Goal: Information Seeking & Learning: Find specific page/section

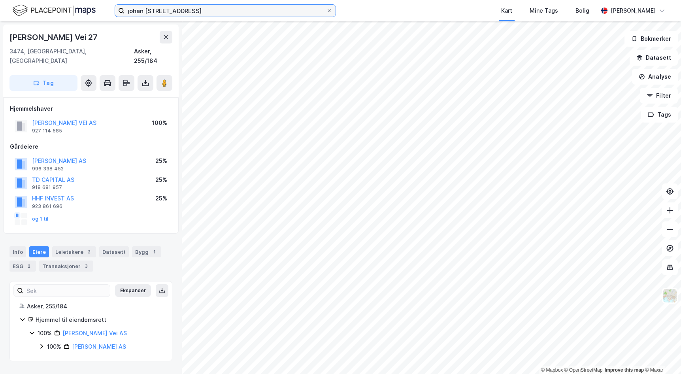
click at [217, 11] on input "johan [STREET_ADDRESS]" at bounding box center [226, 11] width 202 height 12
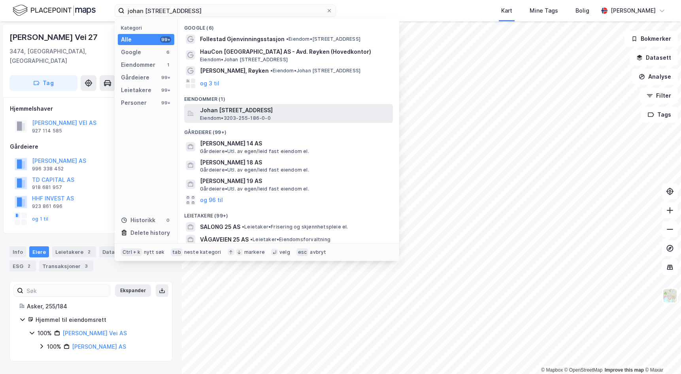
click at [321, 113] on span "Johan [STREET_ADDRESS]" at bounding box center [295, 110] width 190 height 9
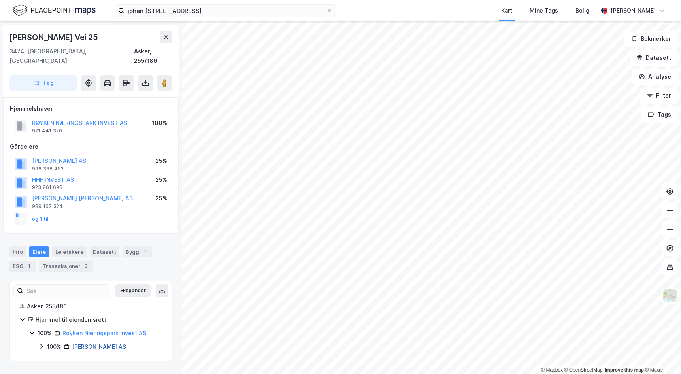
click at [112, 343] on link "[PERSON_NAME] AS" at bounding box center [99, 346] width 54 height 7
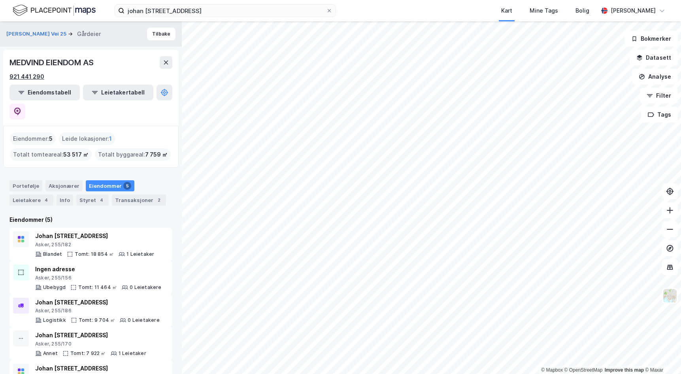
click at [37, 75] on div "921 441 290" at bounding box center [26, 76] width 35 height 9
drag, startPoint x: 40, startPoint y: 76, endPoint x: 69, endPoint y: 67, distance: 30.3
click at [69, 67] on div "MEDVIND EIENDOM AS" at bounding box center [51, 62] width 85 height 13
click at [40, 74] on div "921 441 290" at bounding box center [26, 76] width 35 height 9
click at [120, 298] on div "Johan [STREET_ADDRESS]" at bounding box center [97, 302] width 125 height 9
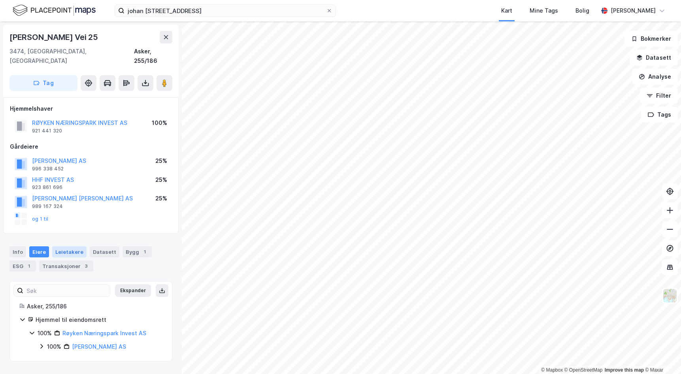
click at [72, 246] on div "Leietakere" at bounding box center [69, 251] width 34 height 11
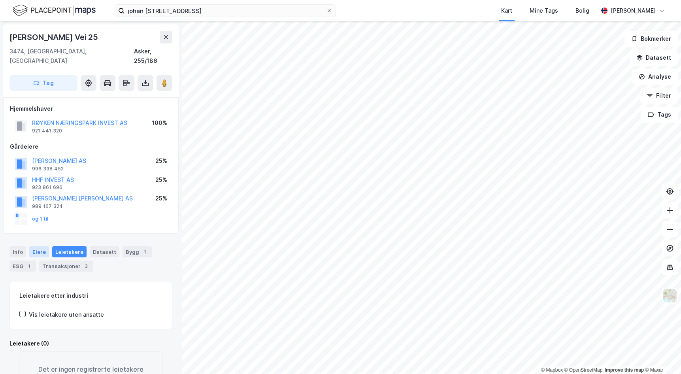
click at [44, 246] on div "Eiere" at bounding box center [39, 251] width 20 height 11
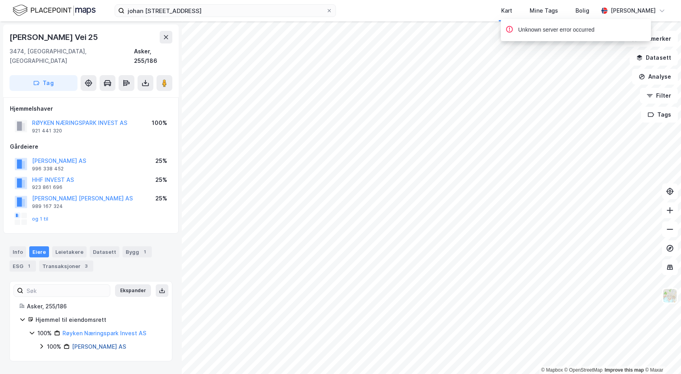
click at [109, 343] on link "[PERSON_NAME] AS" at bounding box center [99, 346] width 54 height 7
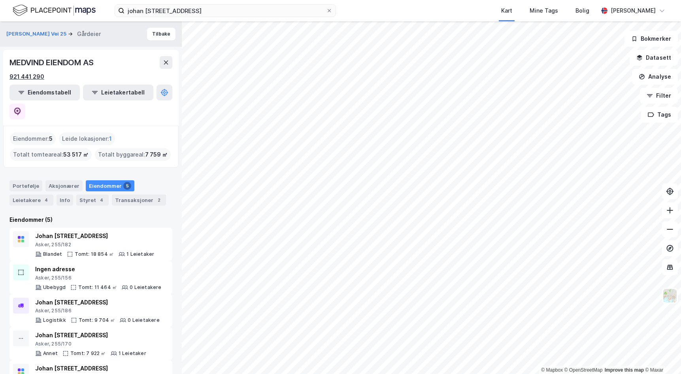
click at [36, 76] on div "921 441 290" at bounding box center [26, 76] width 35 height 9
click at [197, 13] on input "johan [STREET_ADDRESS]" at bounding box center [226, 11] width 202 height 12
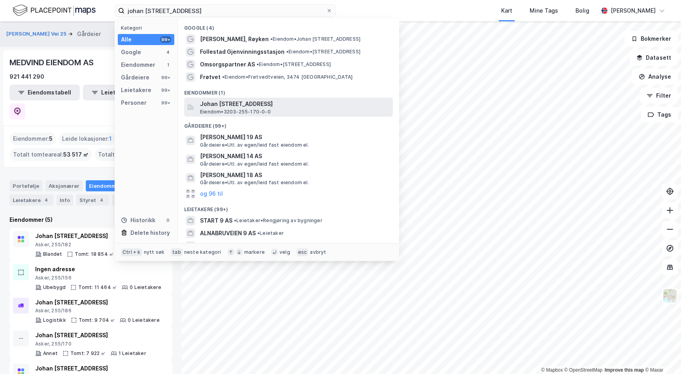
click at [267, 98] on div "Johan [STREET_ADDRESS] Eiendom • 3203-255-170-0-0" at bounding box center [288, 107] width 209 height 19
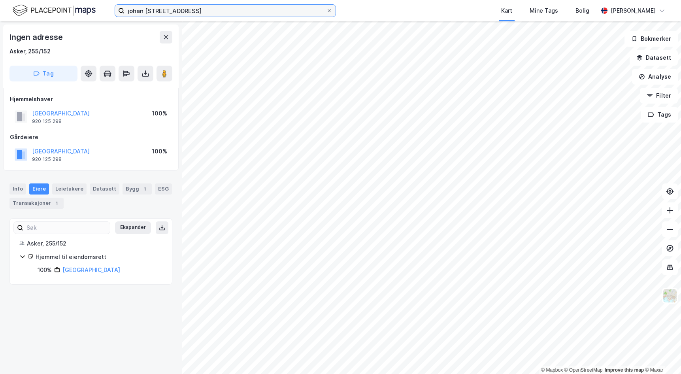
click at [186, 11] on input "johan [STREET_ADDRESS]" at bounding box center [226, 11] width 202 height 12
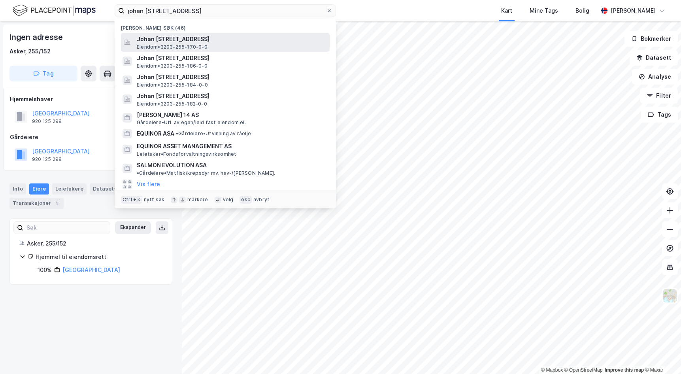
click at [268, 42] on span "Johan [STREET_ADDRESS]" at bounding box center [232, 38] width 190 height 9
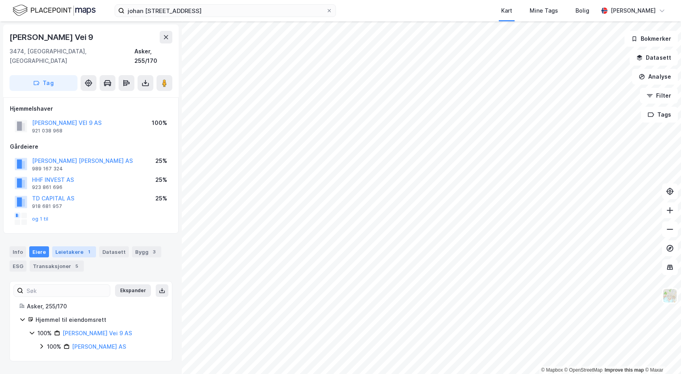
click at [78, 246] on div "Leietakere 1" at bounding box center [74, 251] width 44 height 11
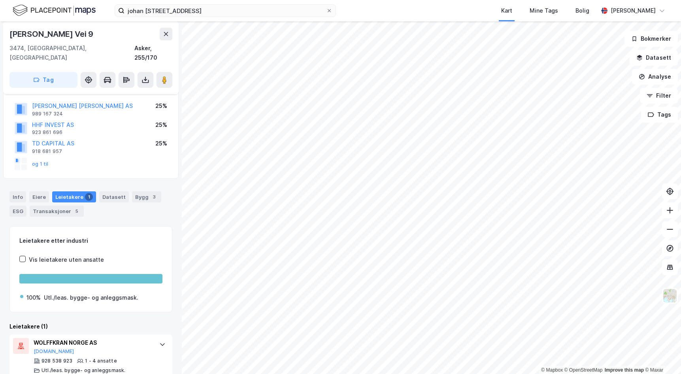
scroll to position [58, 0]
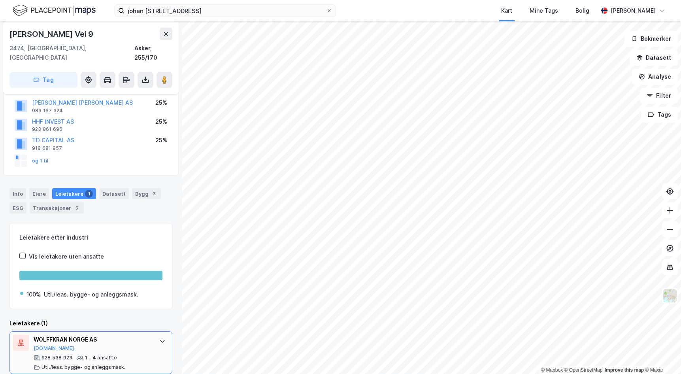
click at [113, 335] on div "WOLFFKRAN NORGE AS" at bounding box center [93, 339] width 118 height 9
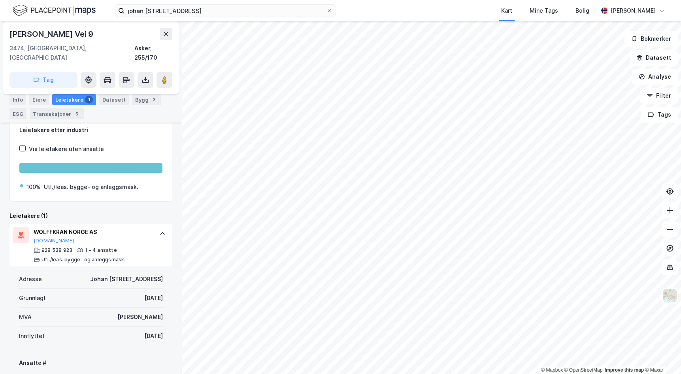
scroll to position [184, 0]
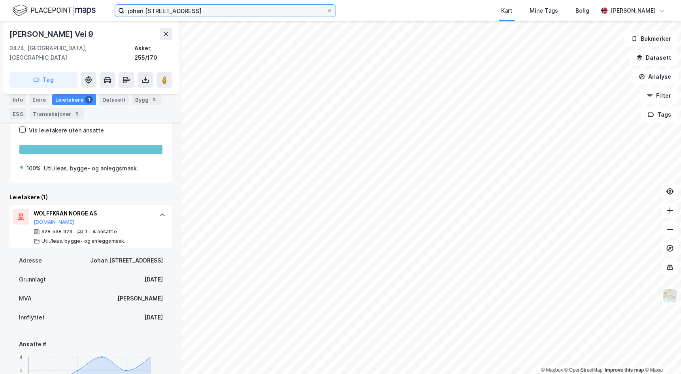
click at [196, 14] on input "johan [STREET_ADDRESS]" at bounding box center [226, 11] width 202 height 12
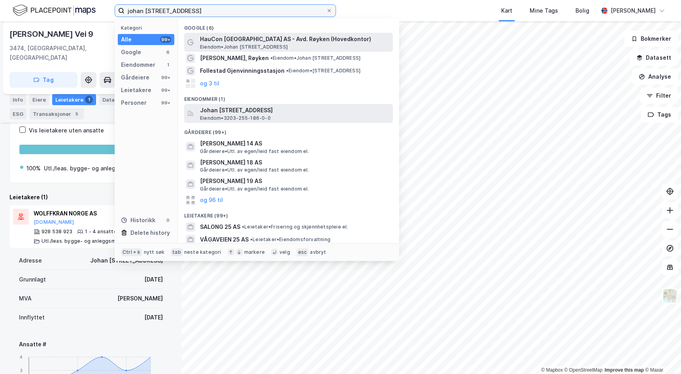
type input "johan [STREET_ADDRESS]"
click at [312, 112] on span "Johan [STREET_ADDRESS]" at bounding box center [295, 110] width 190 height 9
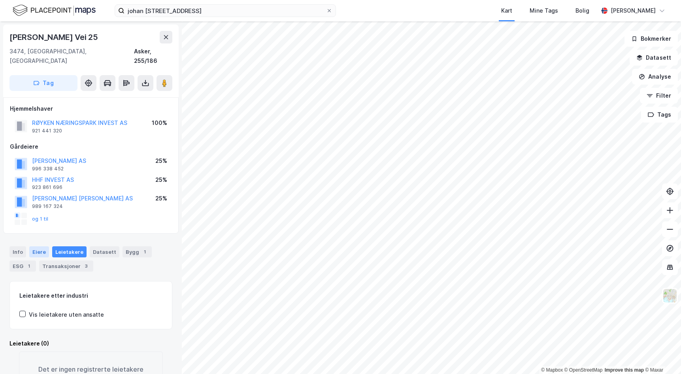
click at [36, 246] on div "Eiere" at bounding box center [39, 251] width 20 height 11
